Goal: Information Seeking & Learning: Learn about a topic

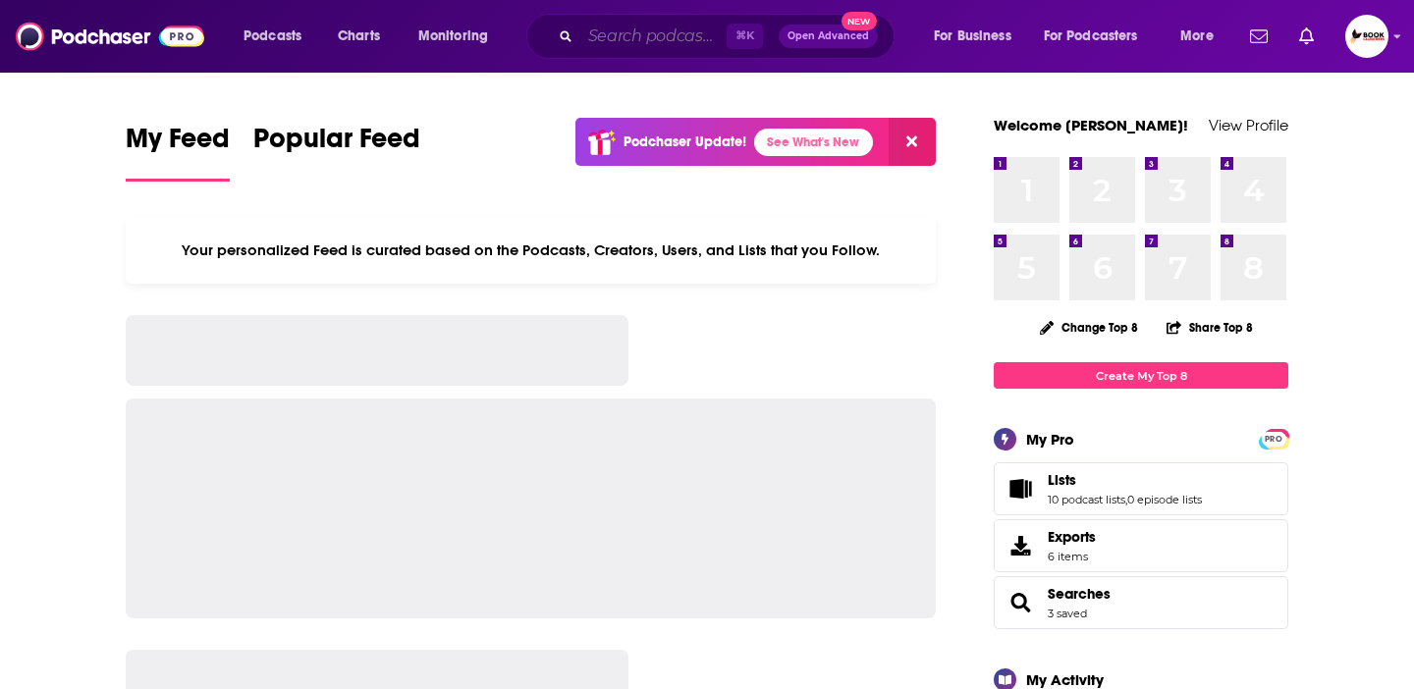
click at [624, 42] on input "Search podcasts, credits, & more..." at bounding box center [653, 36] width 146 height 31
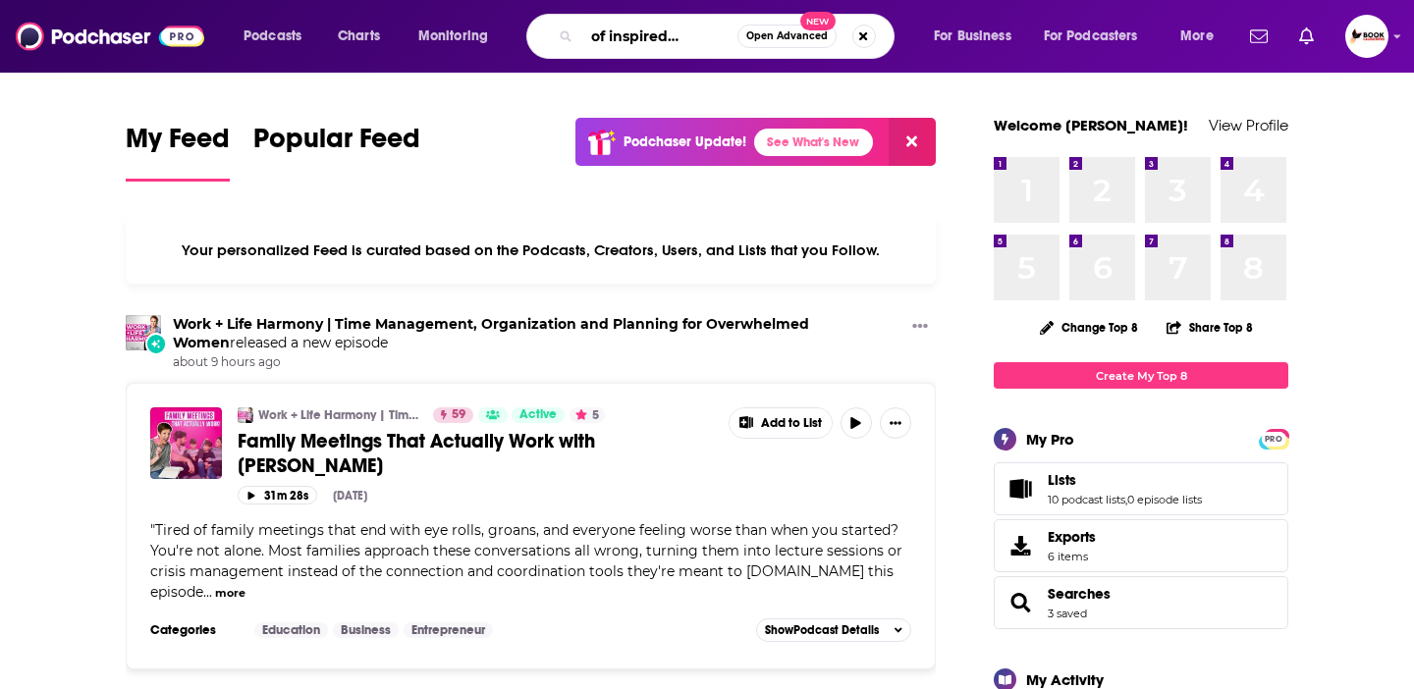
scroll to position [0, 52]
type input "wings of inspired business"
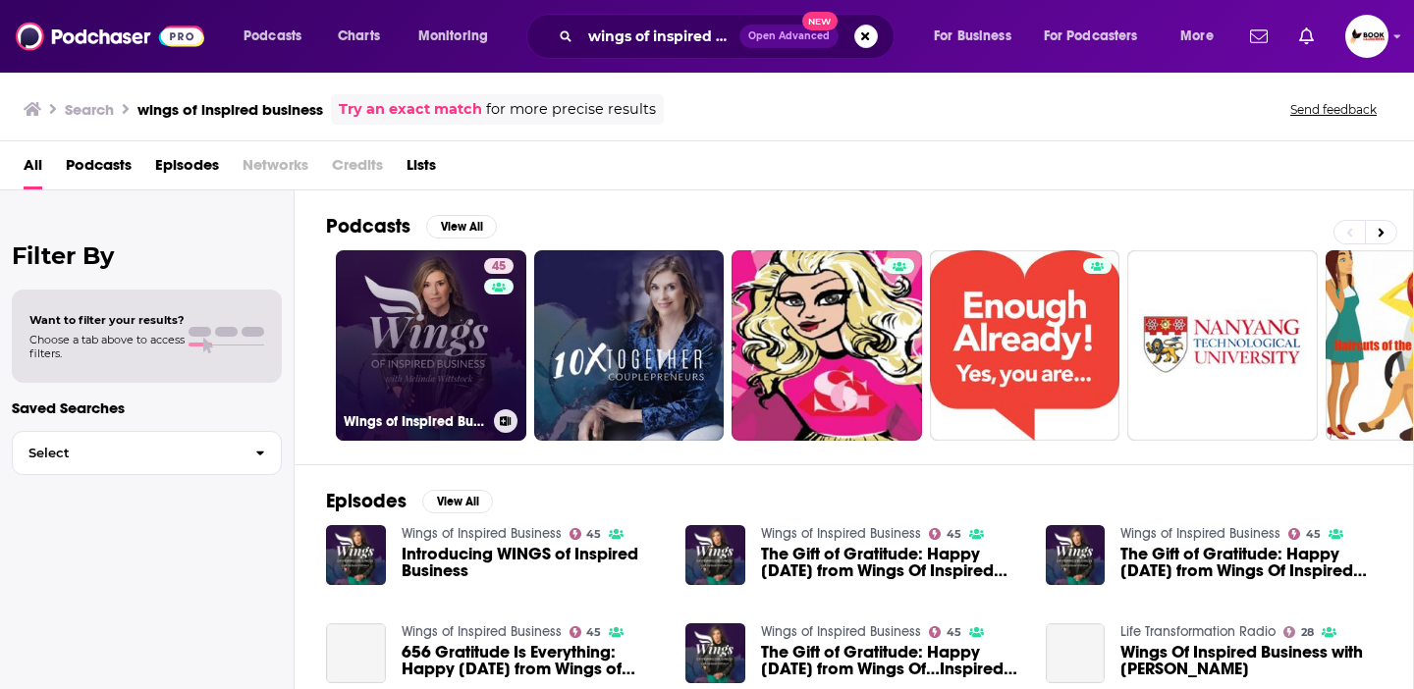
click at [423, 344] on link "45 Wings of Inspired Business" at bounding box center [431, 345] width 190 height 190
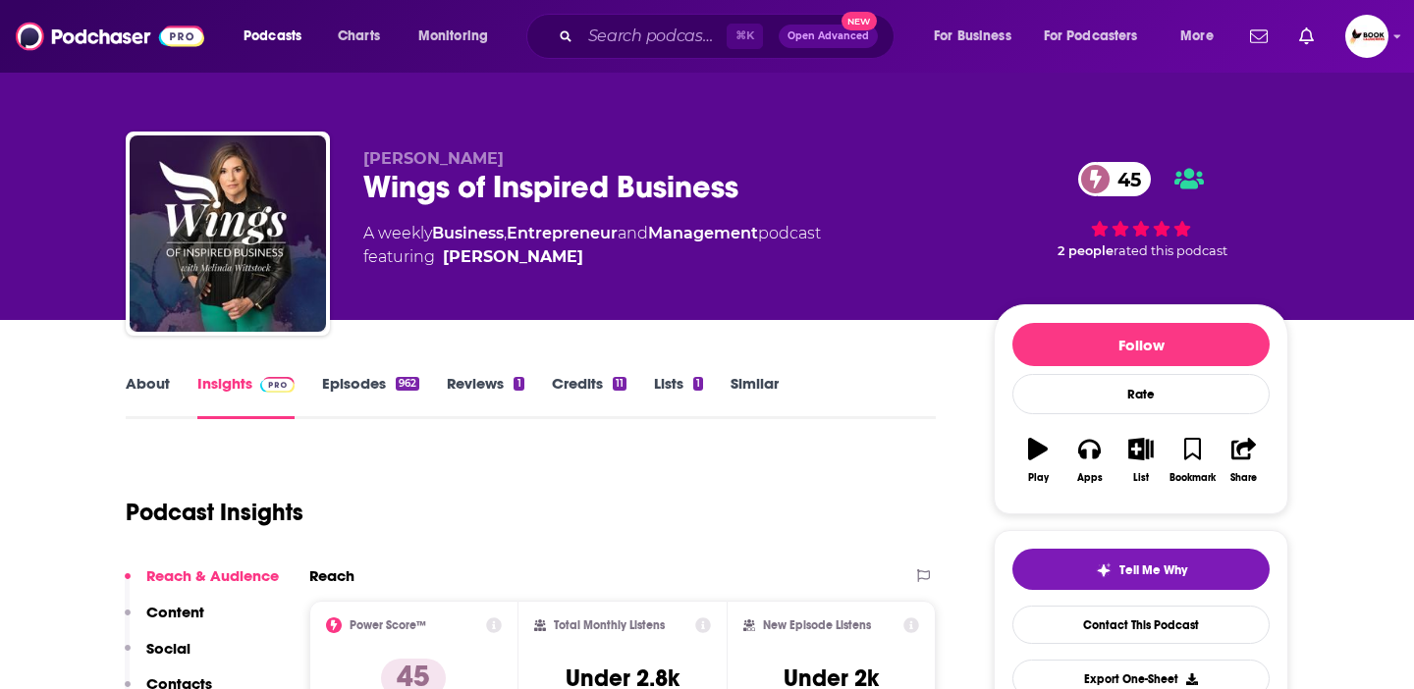
click at [159, 385] on link "About" at bounding box center [148, 396] width 44 height 45
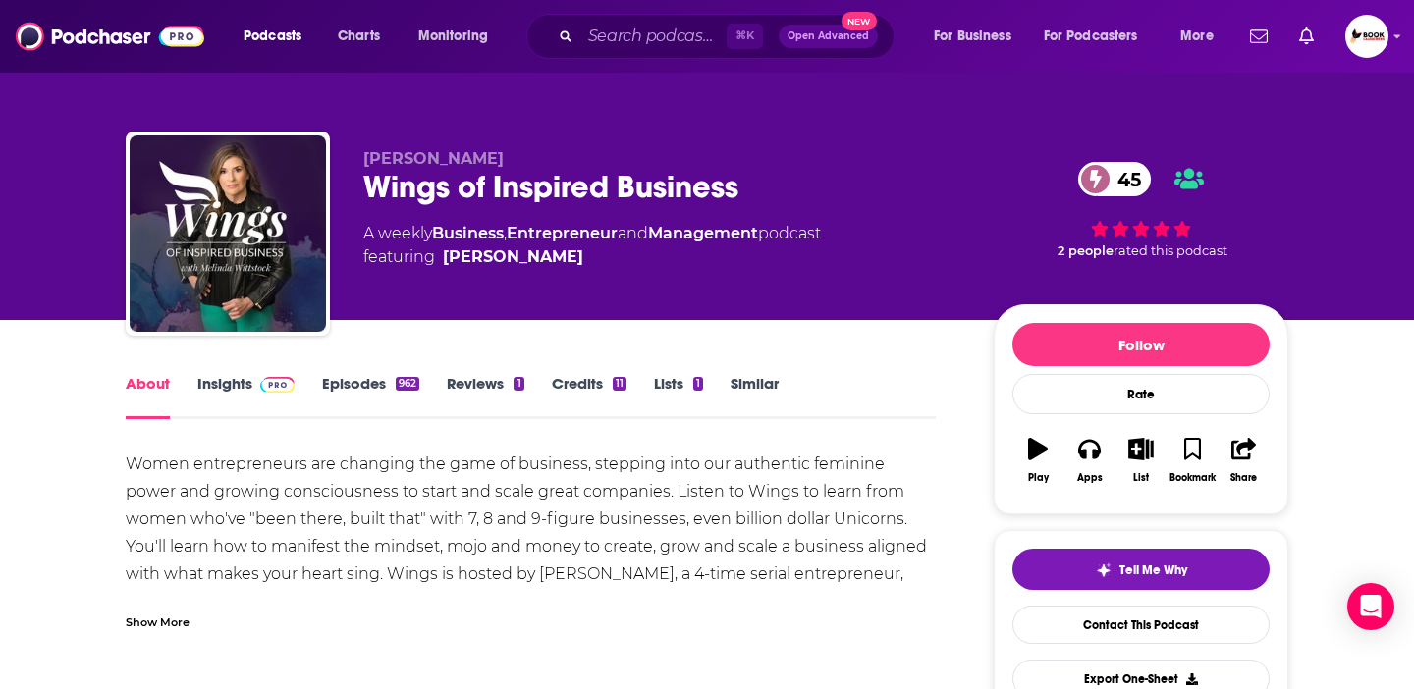
click at [244, 387] on link "Insights" at bounding box center [245, 396] width 97 height 45
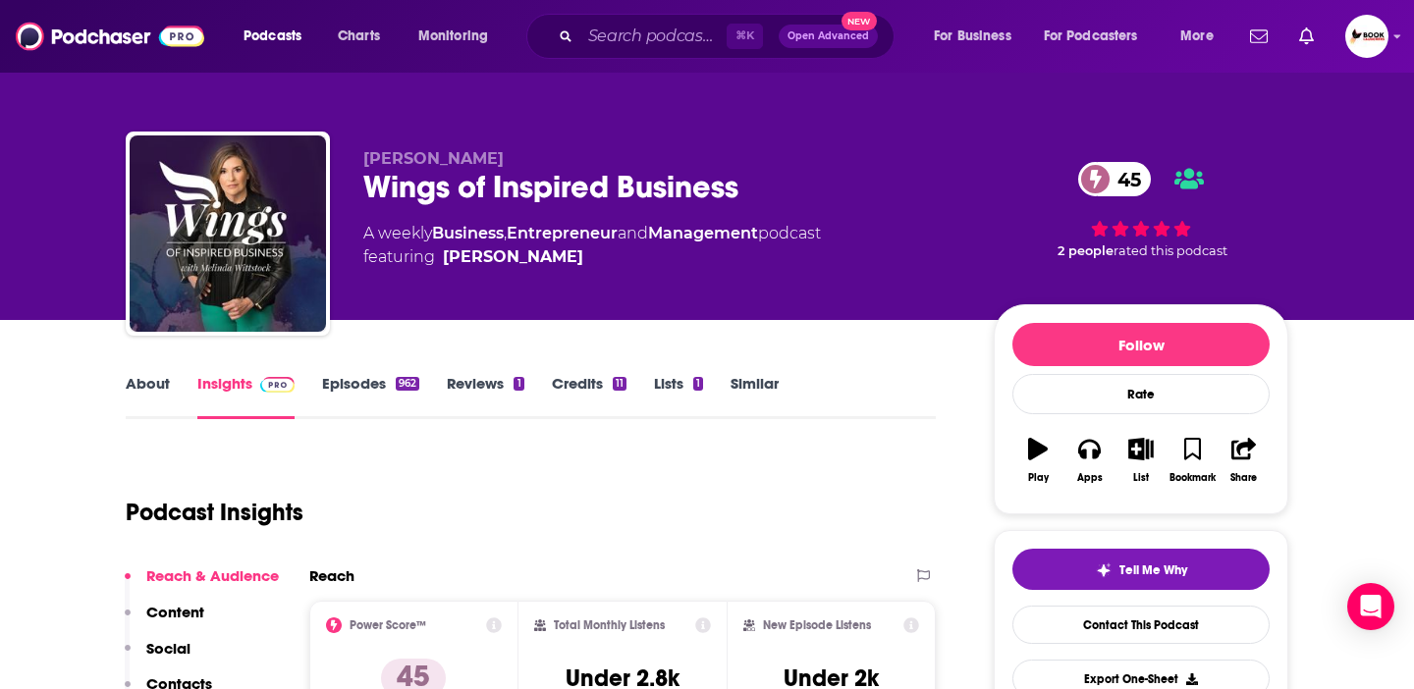
click at [159, 379] on link "About" at bounding box center [148, 396] width 44 height 45
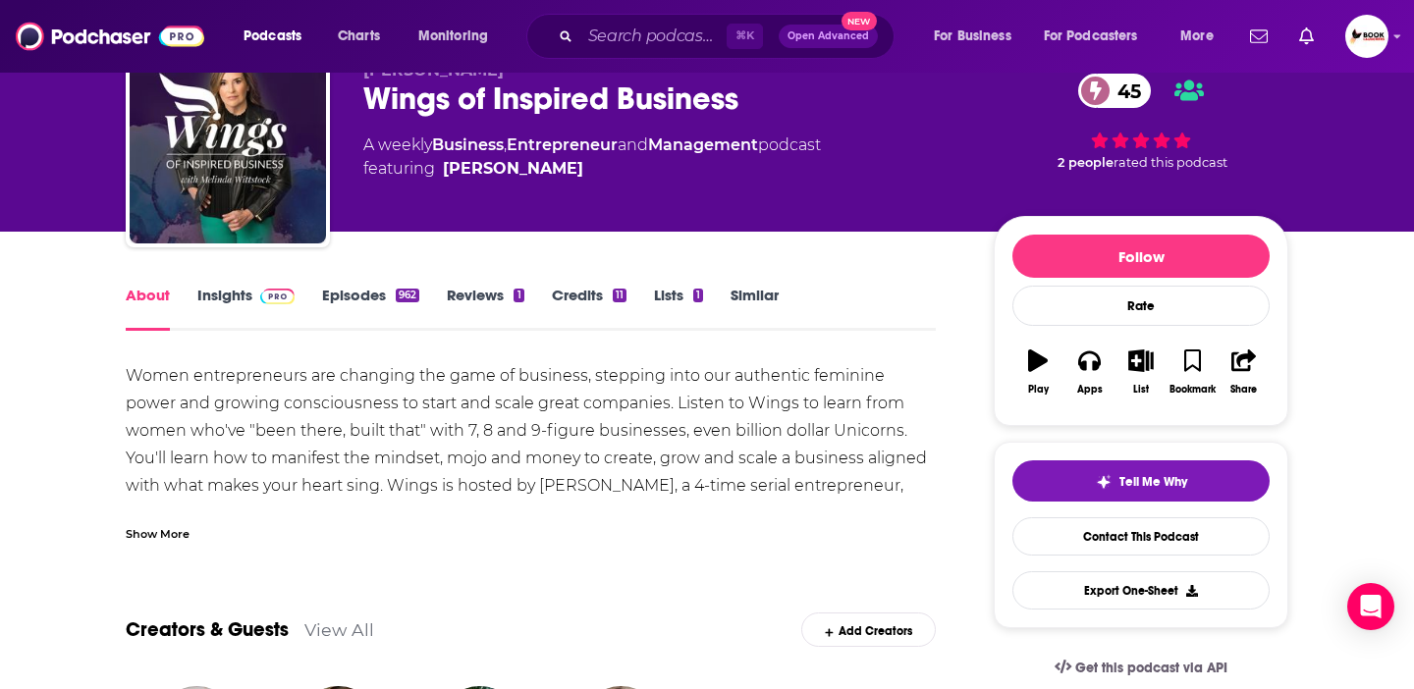
scroll to position [135, 0]
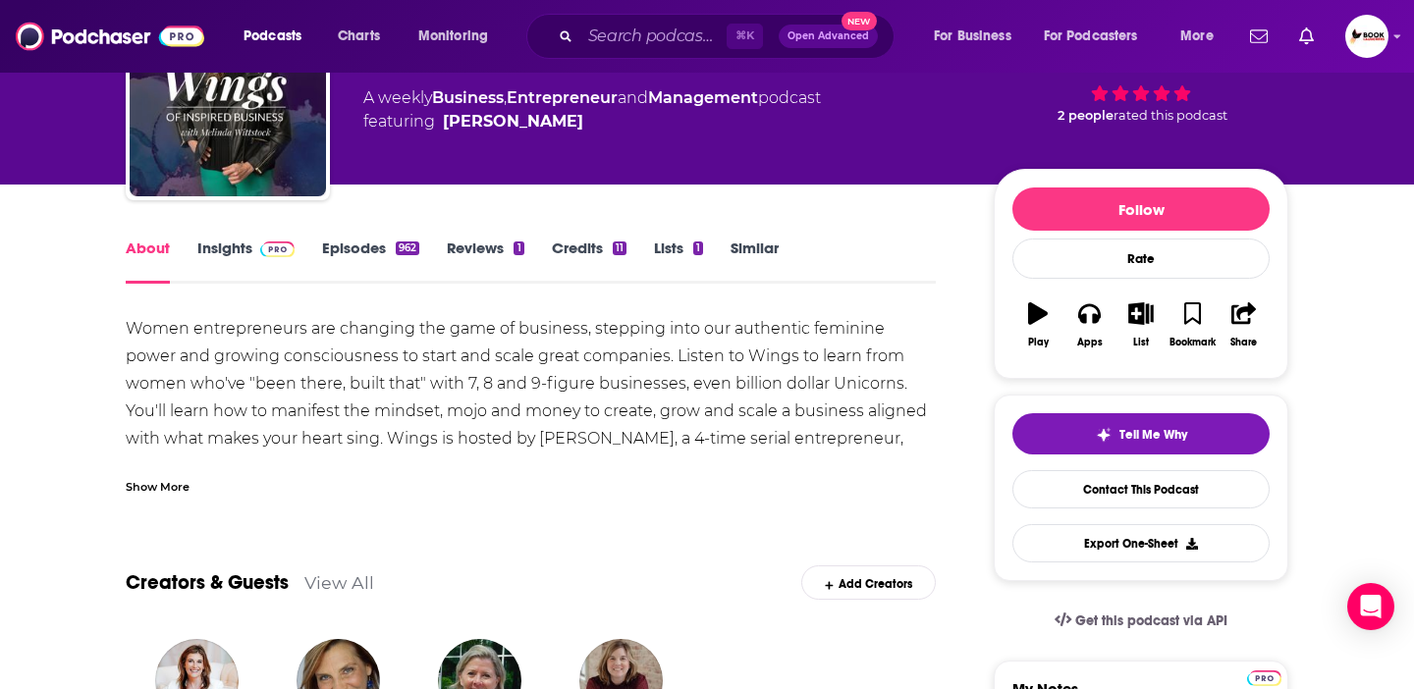
click at [160, 491] on div "Show More" at bounding box center [158, 485] width 64 height 19
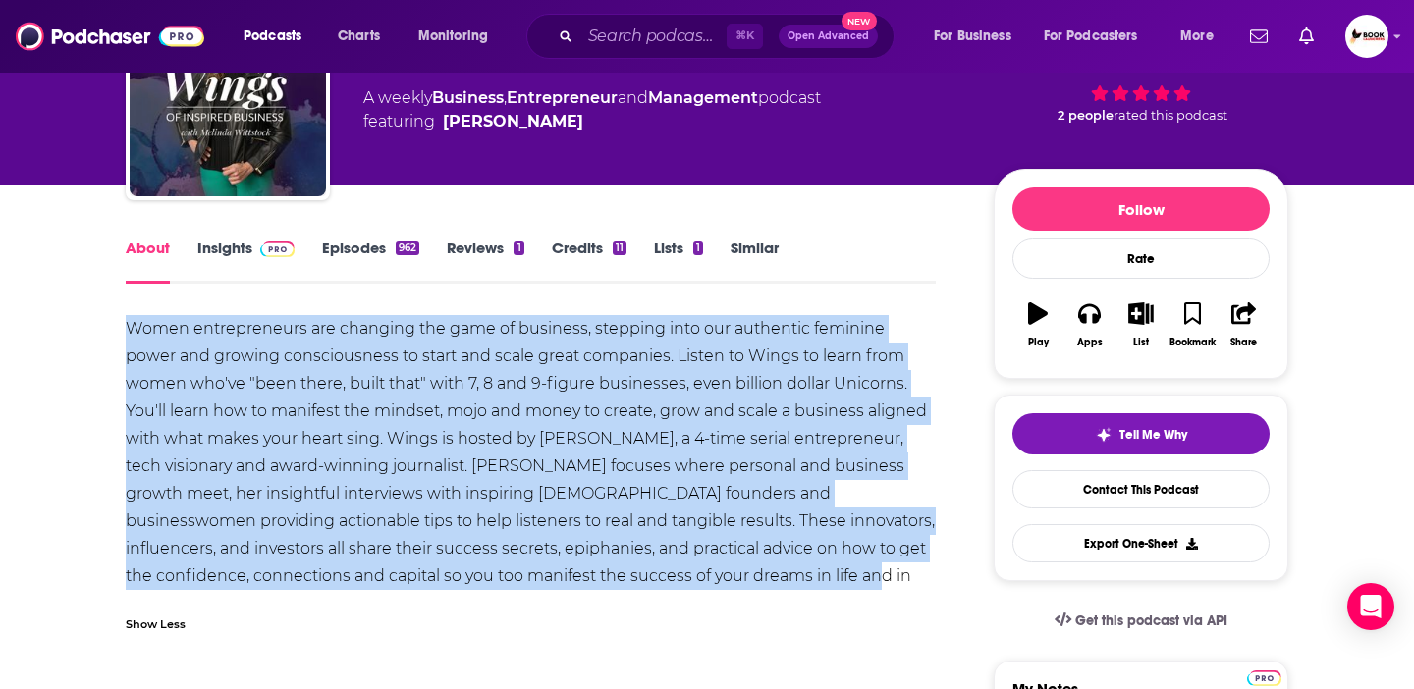
drag, startPoint x: 125, startPoint y: 330, endPoint x: 688, endPoint y: 582, distance: 617.5
click at [688, 582] on div "Women entrepreneurs are changing the game of business, stepping into our authen…" at bounding box center [531, 466] width 810 height 302
copy div "Women entrepreneurs are changing the game of business, stepping into our authen…"
